Goal: Navigation & Orientation: Find specific page/section

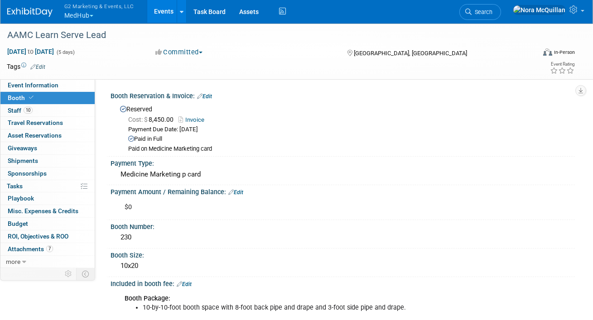
click at [85, 15] on button "G2 Marketing & Events, LLC MedHub" at bounding box center [104, 12] width 82 height 24
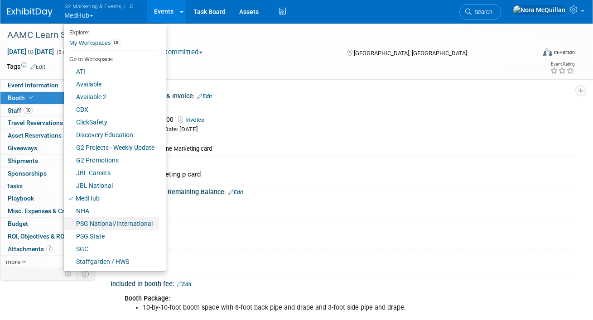
click at [93, 225] on link "PSG National/International" at bounding box center [111, 224] width 95 height 13
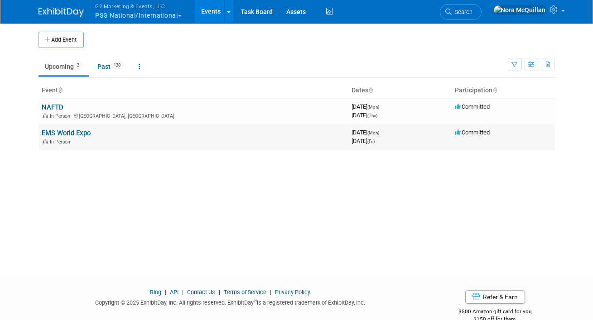
click at [82, 137] on td "EMS World Expo In-Person" at bounding box center [194, 137] width 310 height 26
click at [82, 133] on link "EMS World Expo" at bounding box center [66, 133] width 49 height 8
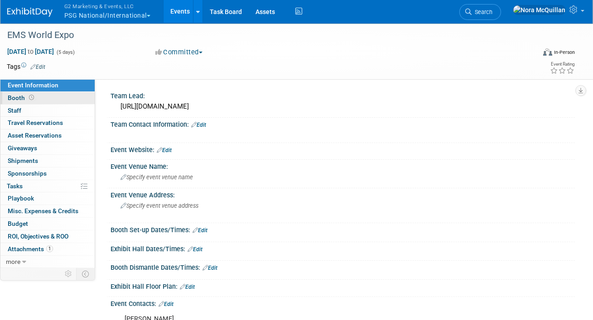
click at [48, 102] on link "Booth" at bounding box center [47, 98] width 94 height 12
